Goal: Transaction & Acquisition: Purchase product/service

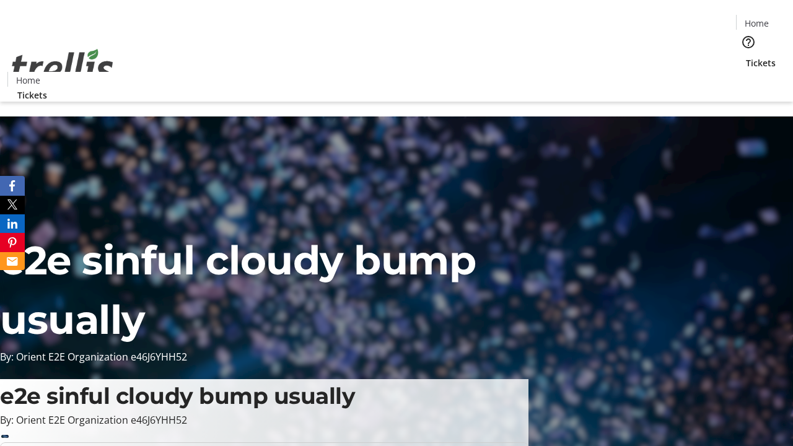
click at [746, 56] on span "Tickets" at bounding box center [761, 62] width 30 height 13
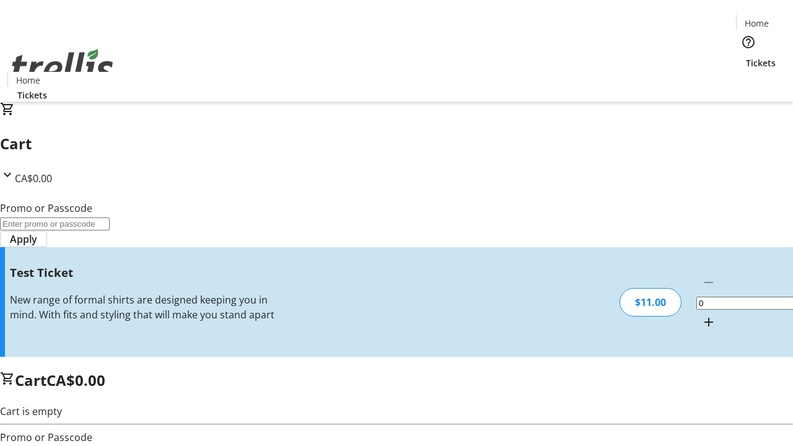
click at [701, 315] on mat-icon "Increment by one" at bounding box center [708, 322] width 15 height 15
type input "1"
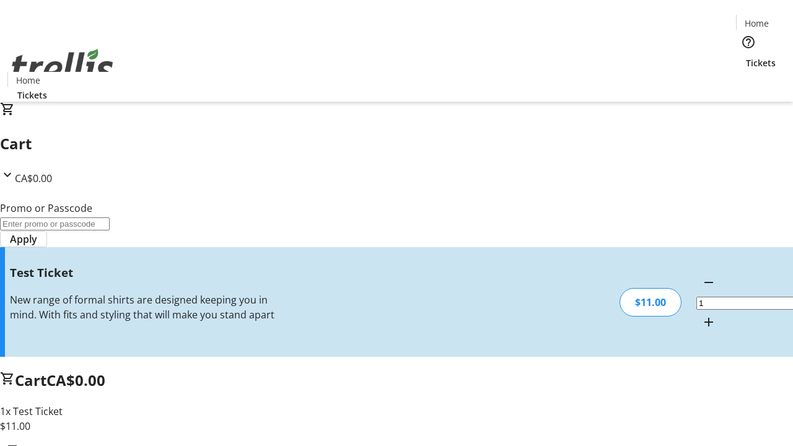
type input "UNLOCK"
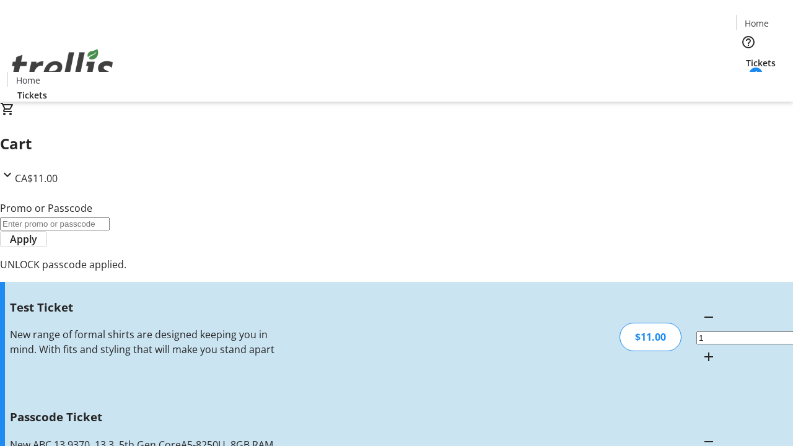
type input "5"
